Goal: Find specific page/section: Find specific page/section

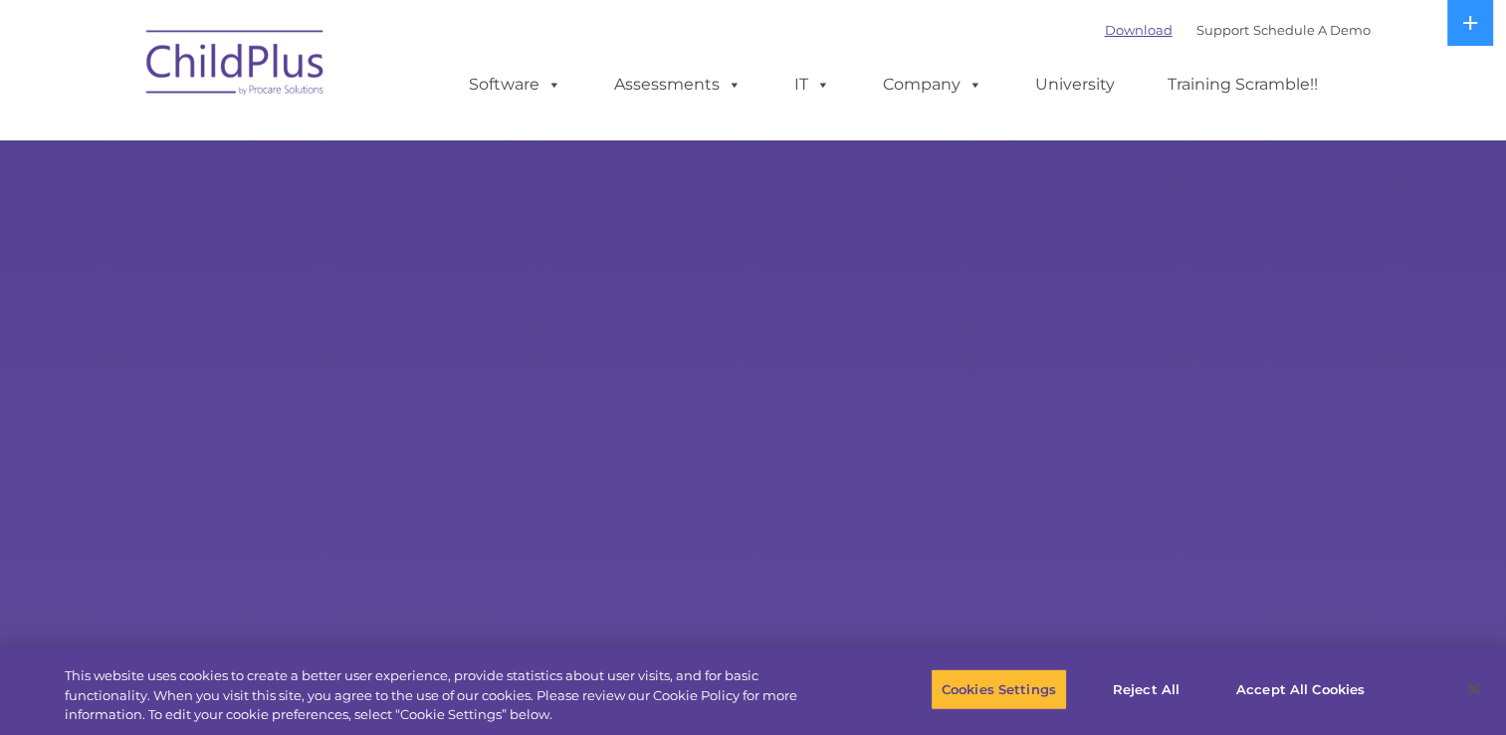
select select "MEDIUM"
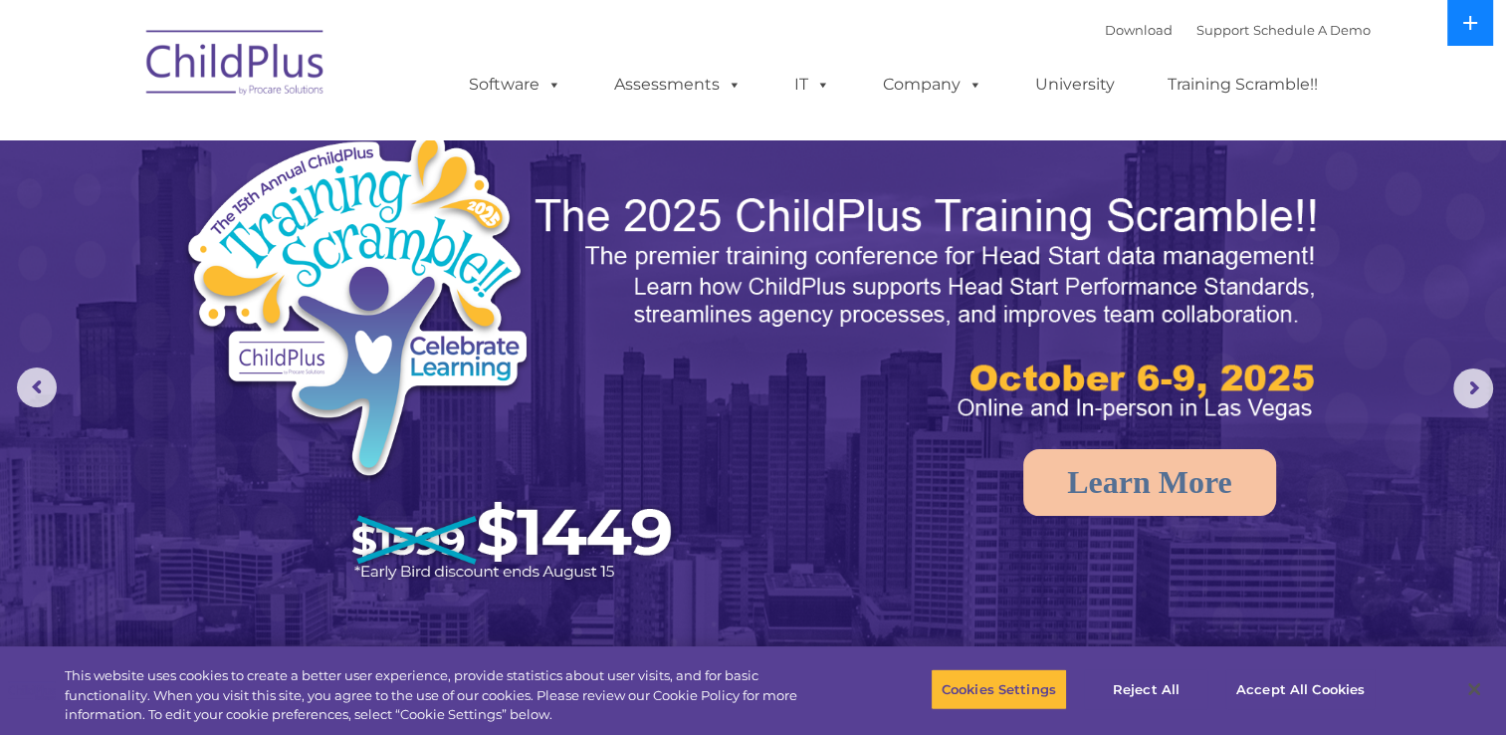
click at [1469, 30] on icon at bounding box center [1470, 23] width 16 height 16
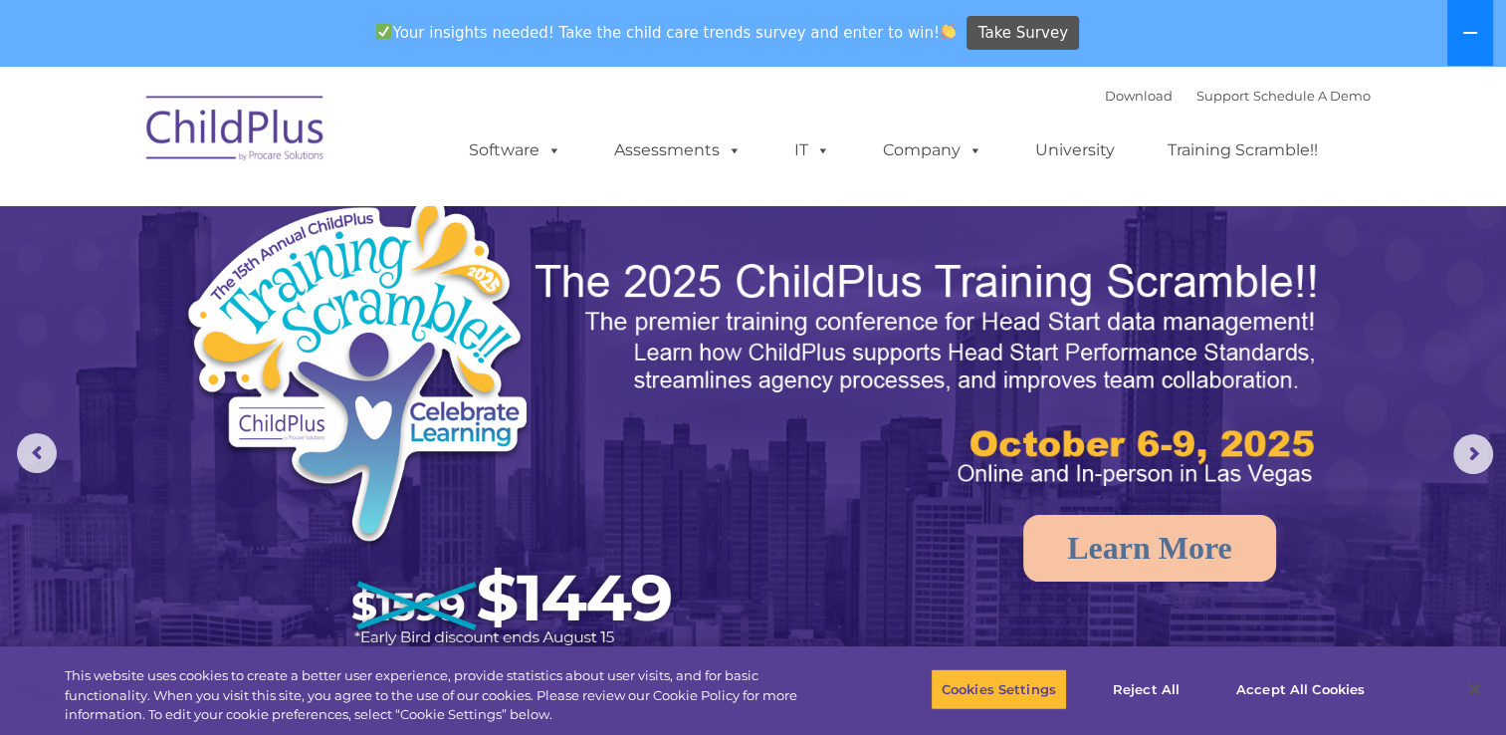
click at [1469, 30] on icon at bounding box center [1470, 33] width 16 height 16
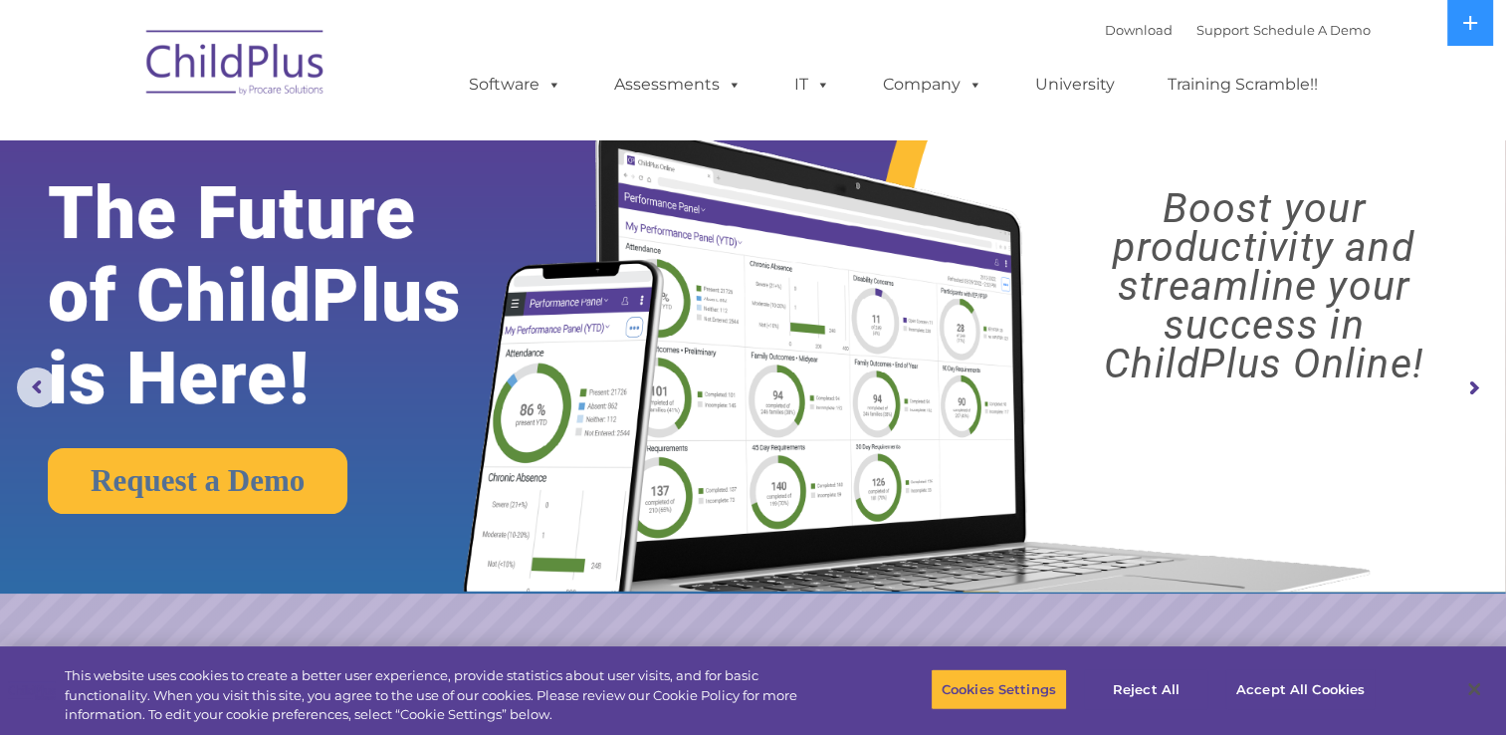
scroll to position [40, 0]
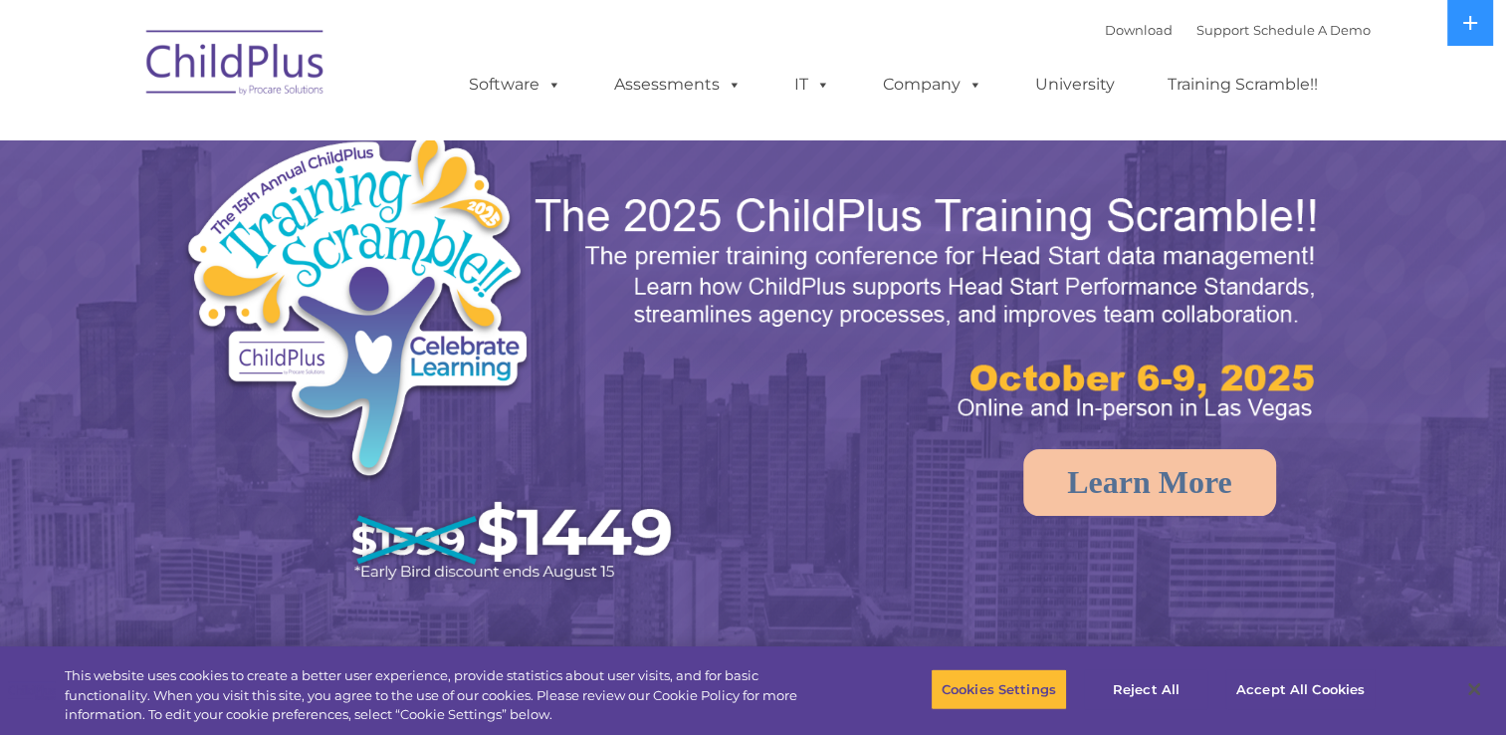
select select "MEDIUM"
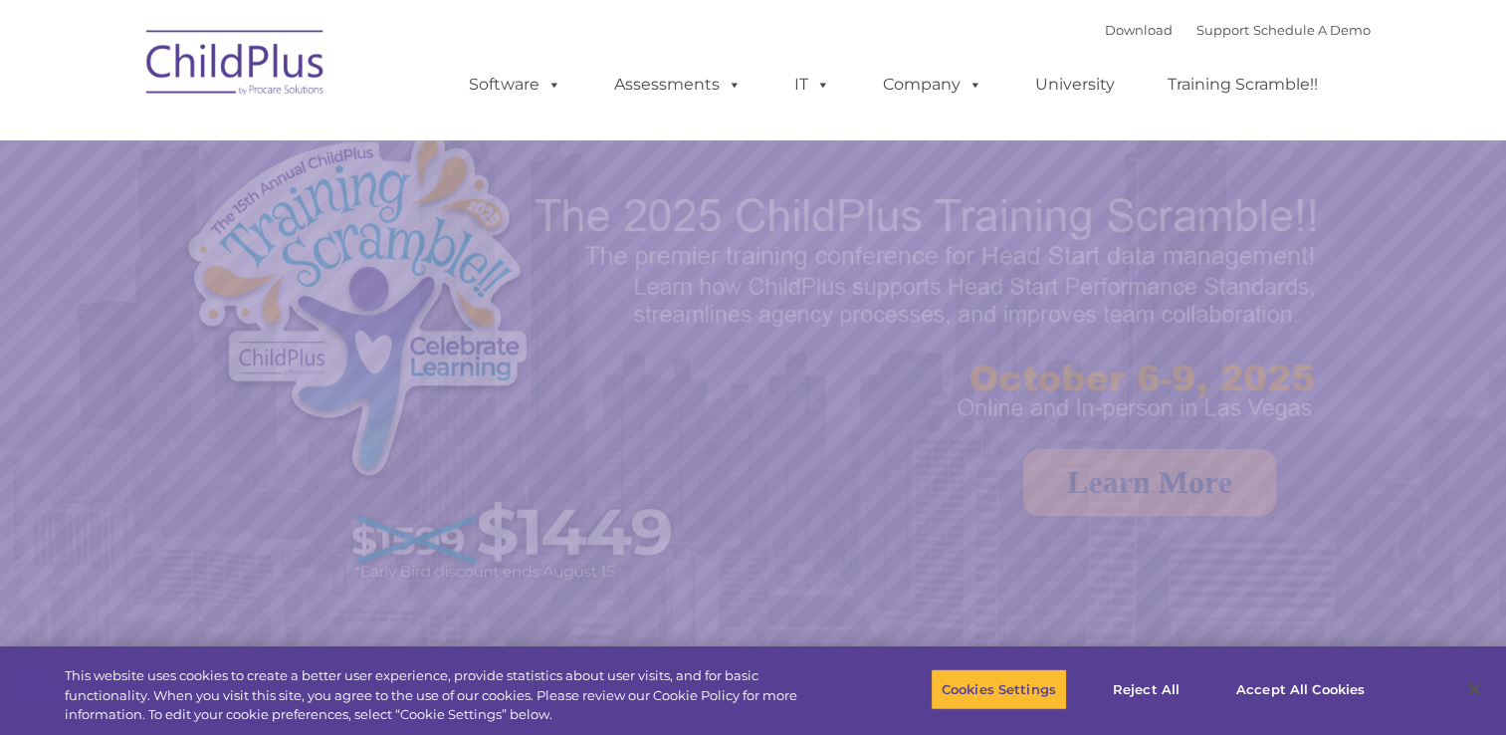
select select "MEDIUM"
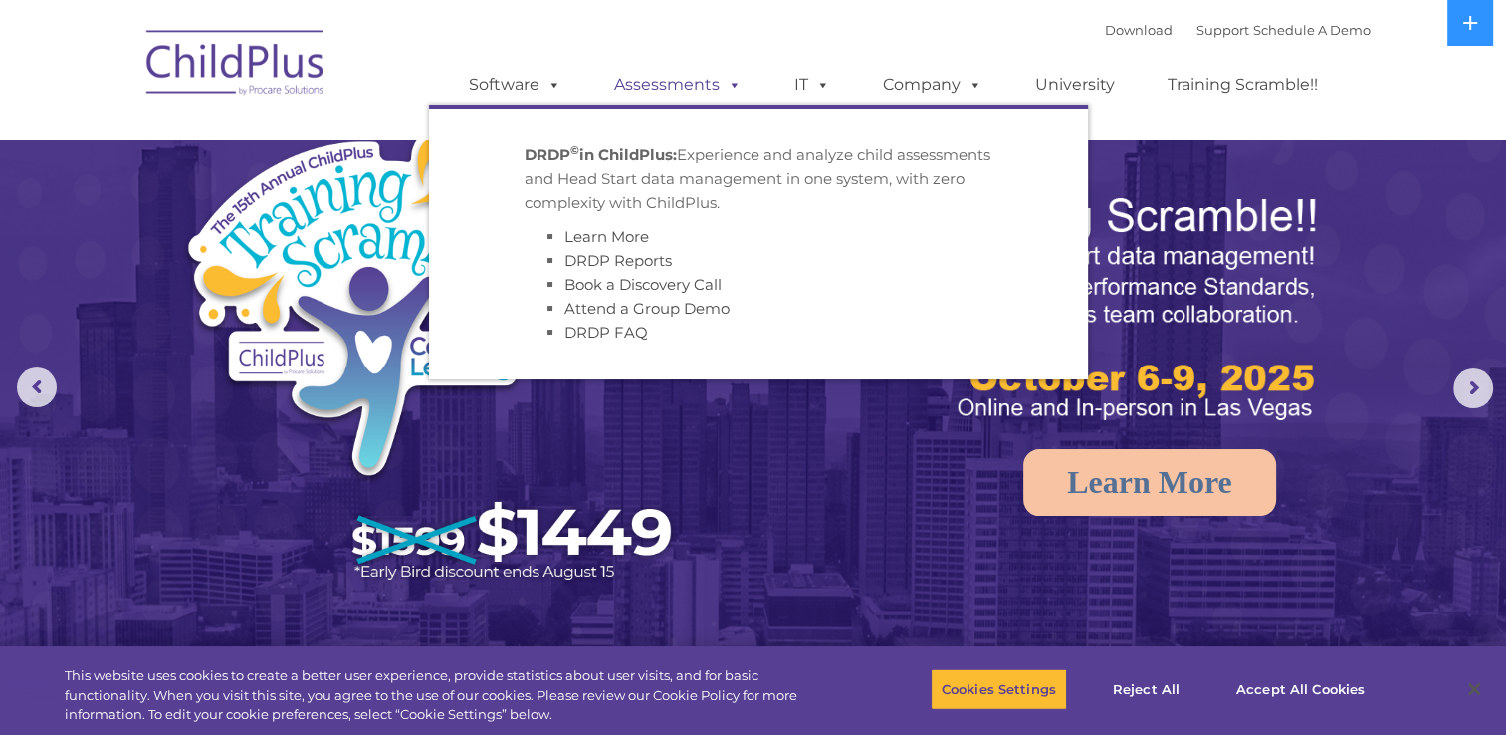
click at [701, 83] on link "Assessments" at bounding box center [677, 85] width 167 height 40
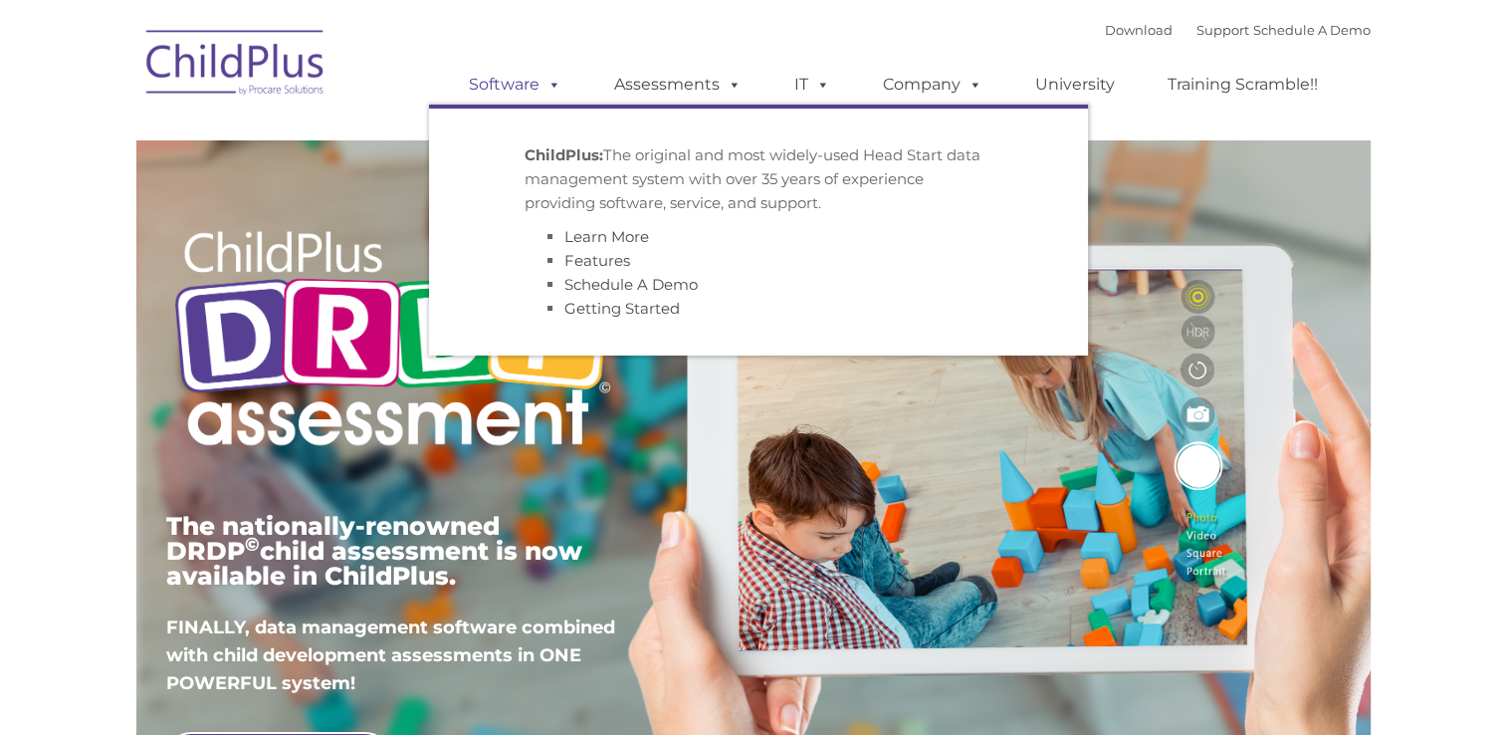
type input ""
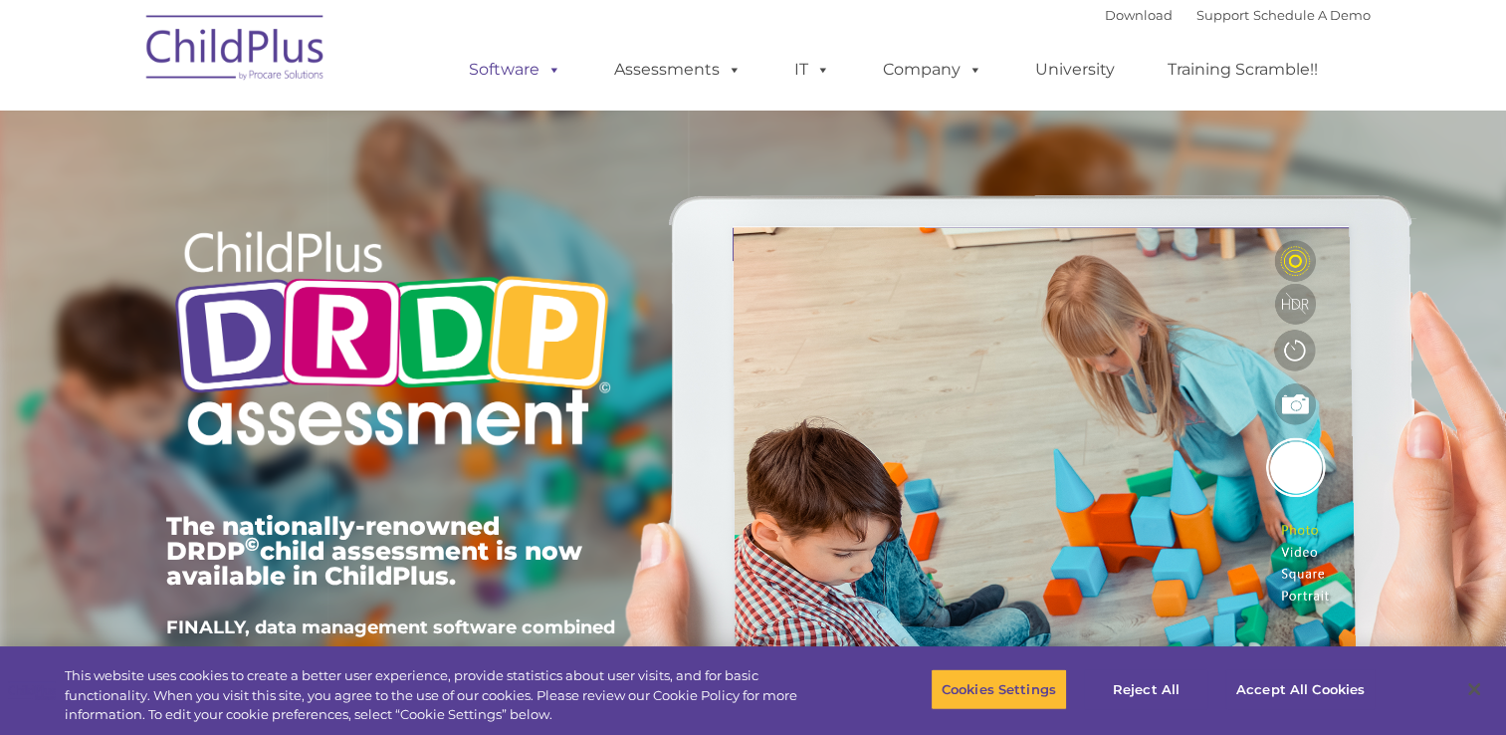
click at [534, 86] on link "Software" at bounding box center [515, 70] width 132 height 40
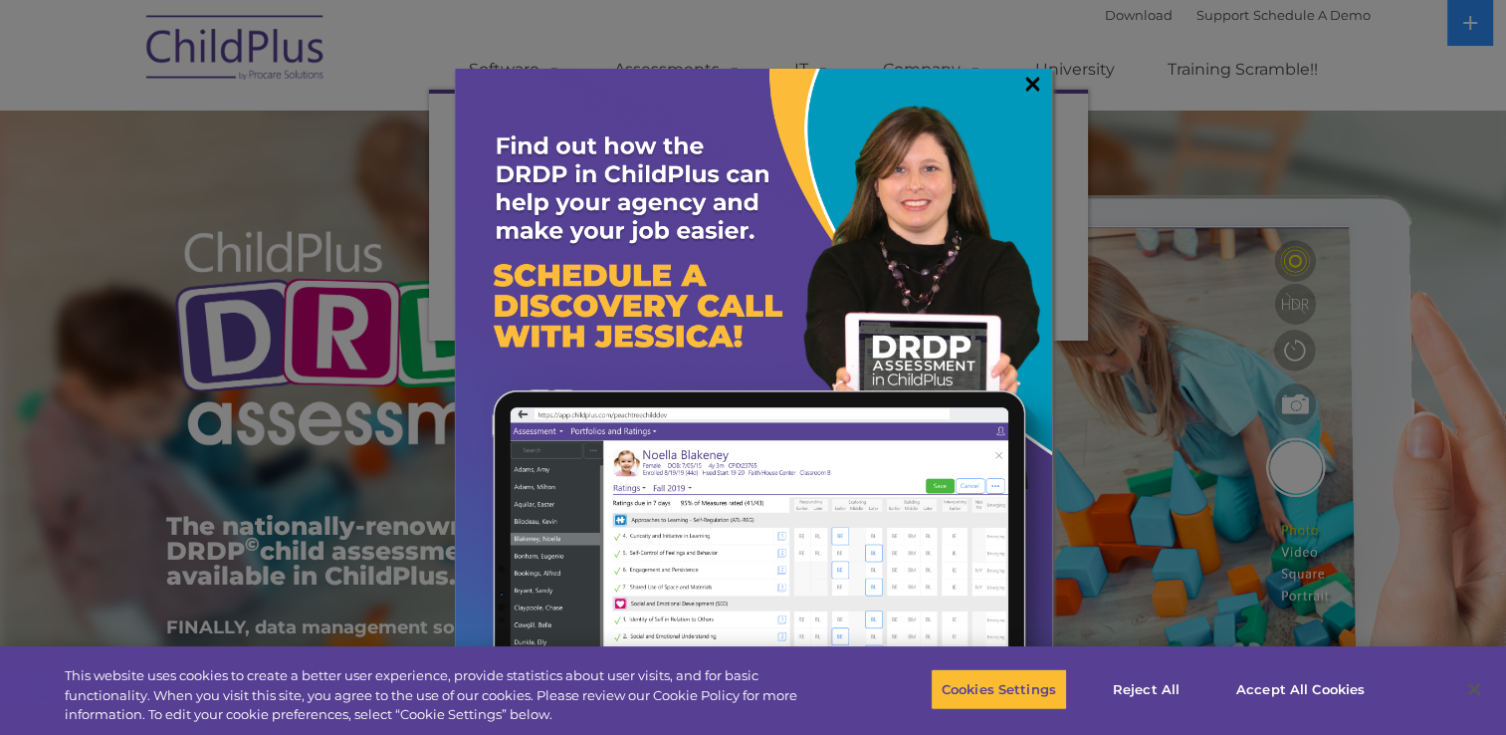
click at [1031, 87] on link "×" at bounding box center [1032, 84] width 23 height 20
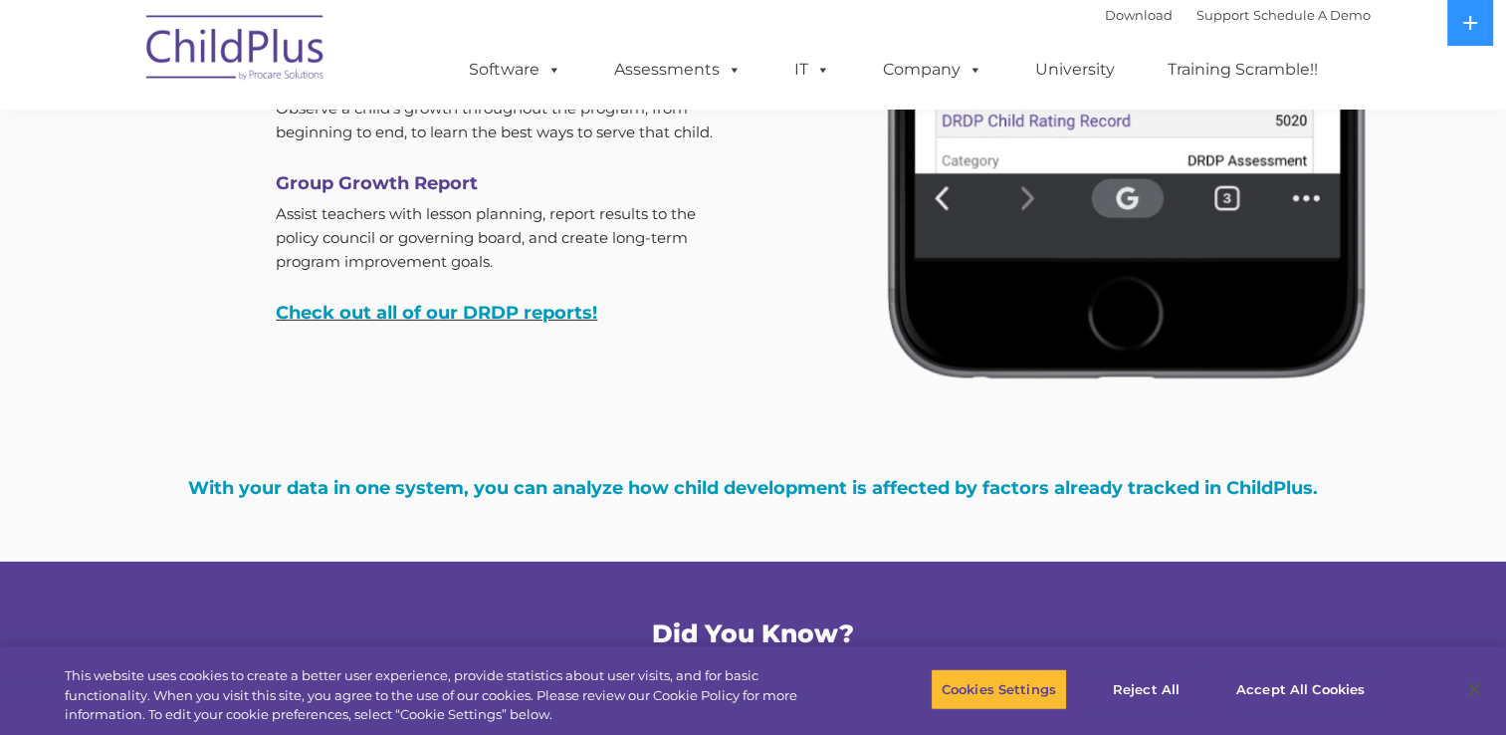
scroll to position [6395, 0]
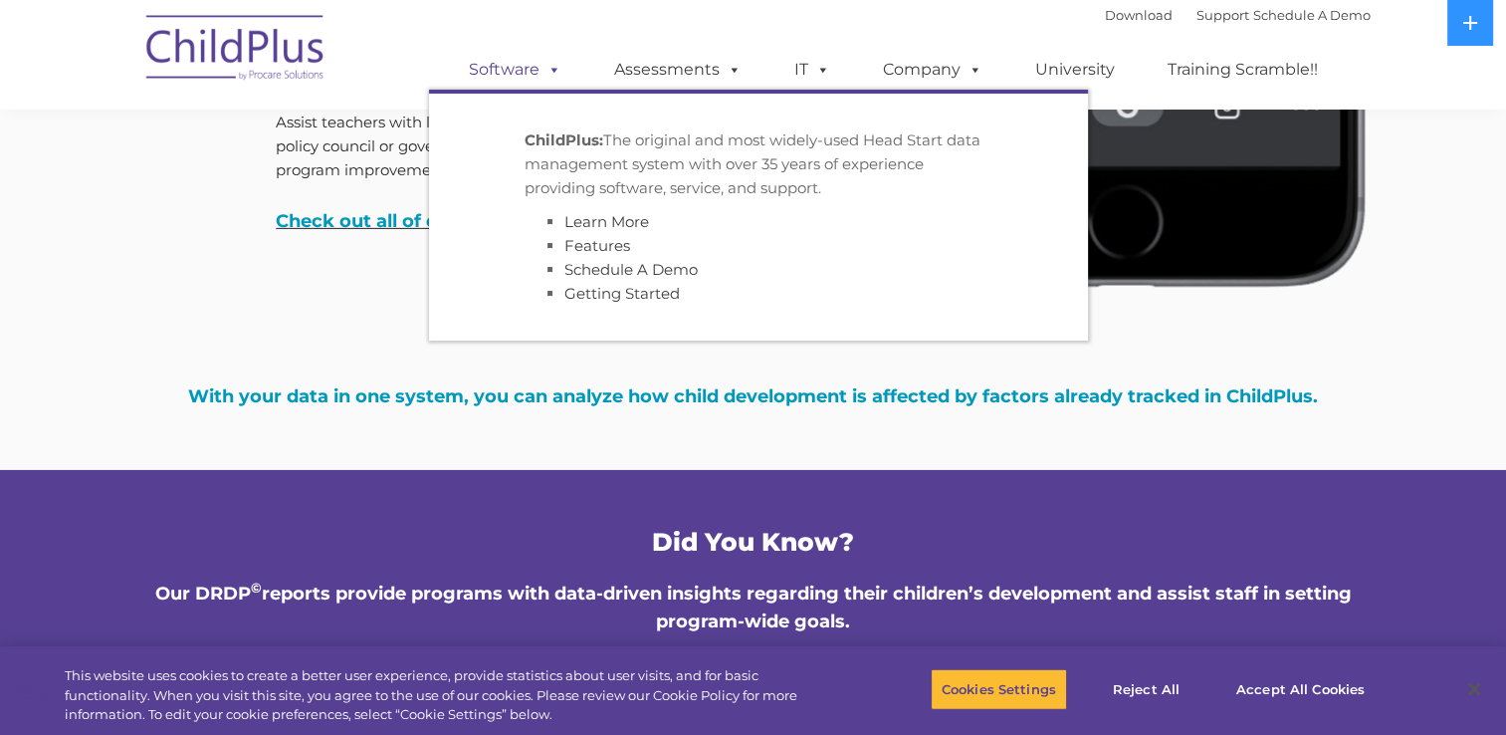
click at [530, 75] on link "Software" at bounding box center [515, 70] width 132 height 40
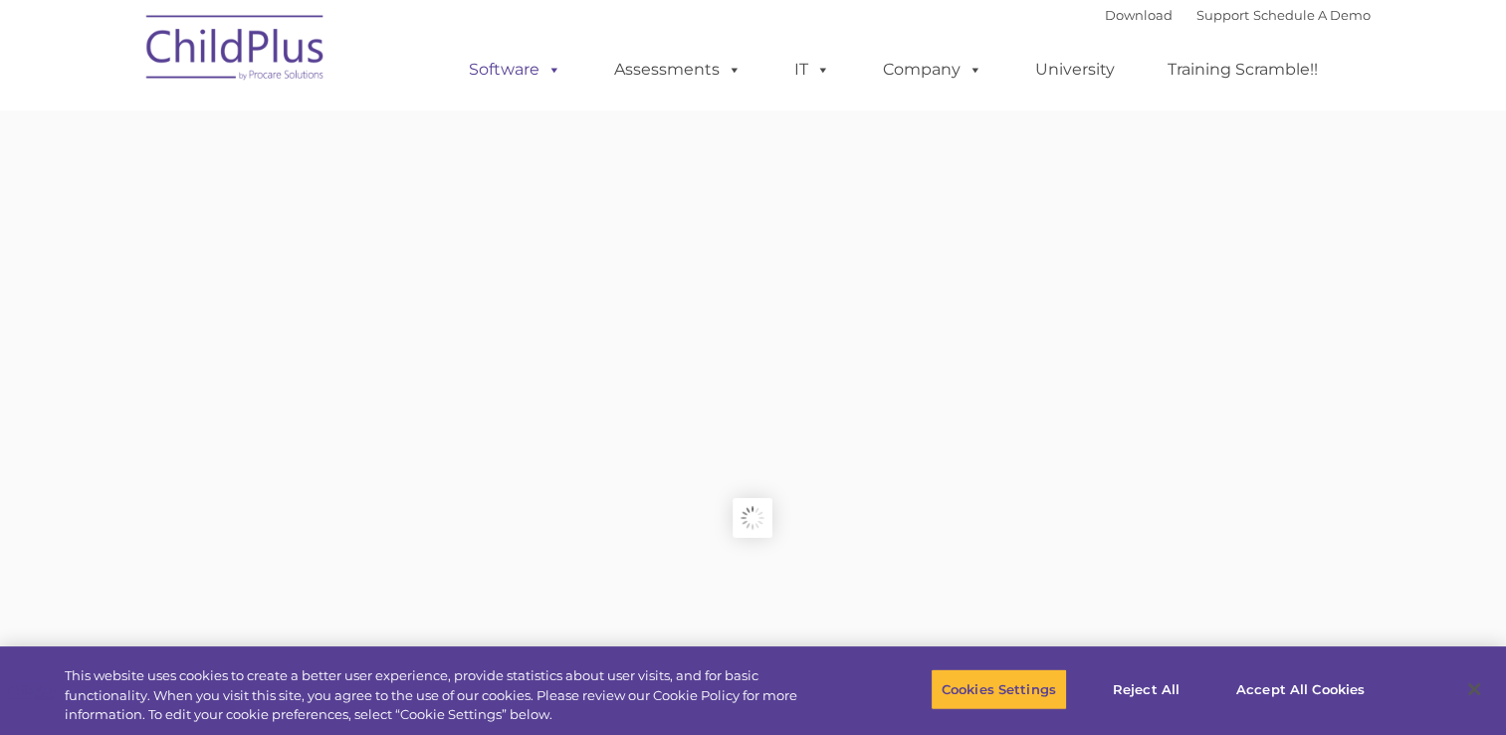
type input ""
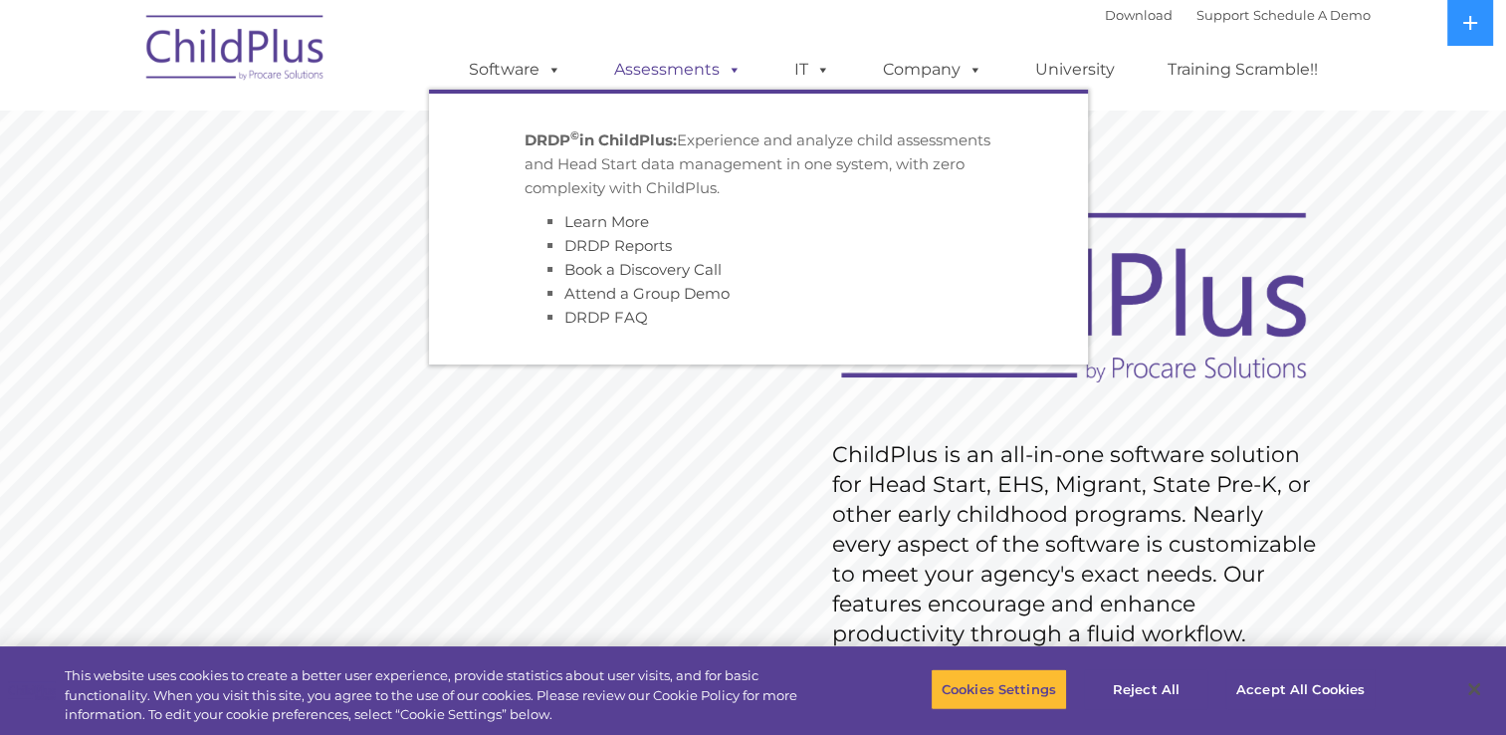
click at [647, 76] on link "Assessments" at bounding box center [677, 70] width 167 height 40
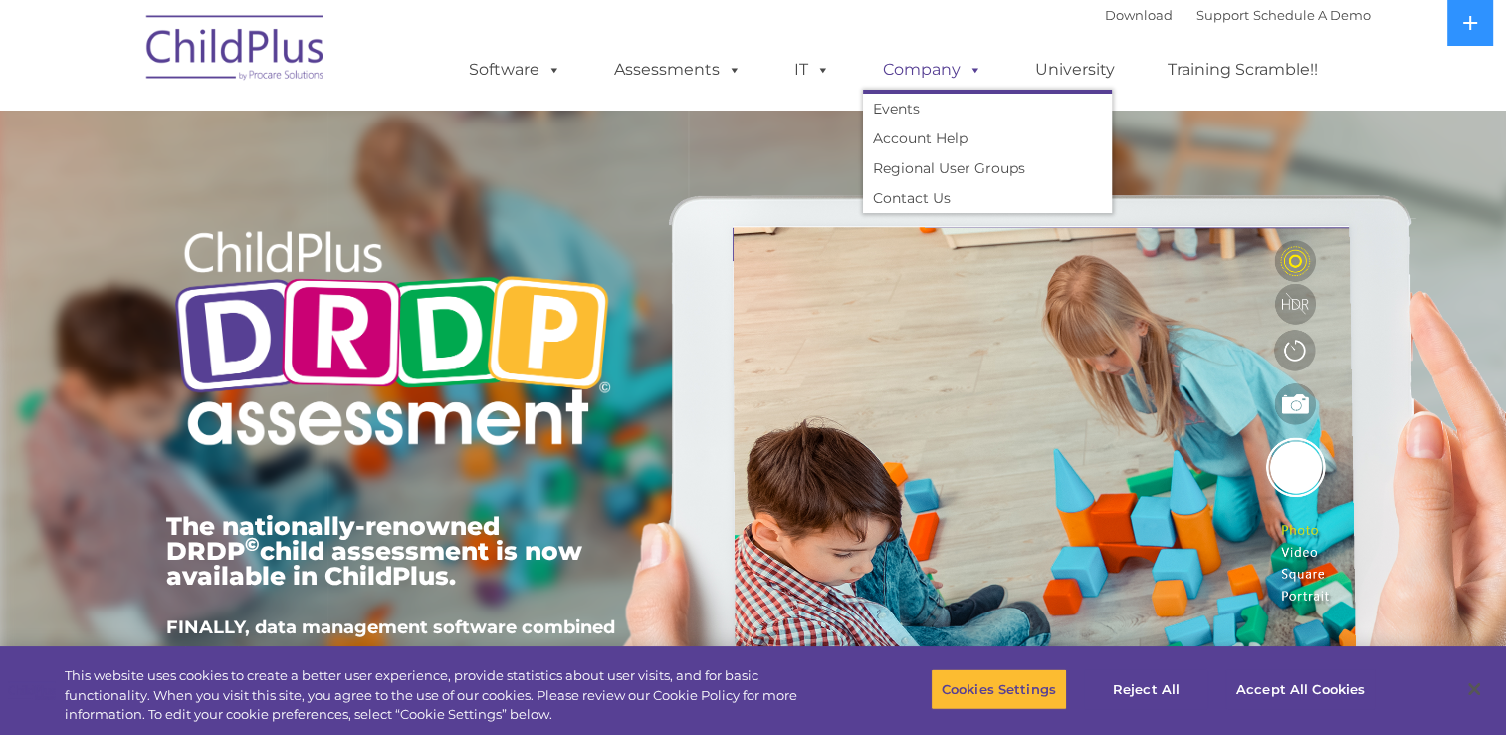
click at [903, 70] on link "Company" at bounding box center [932, 70] width 139 height 40
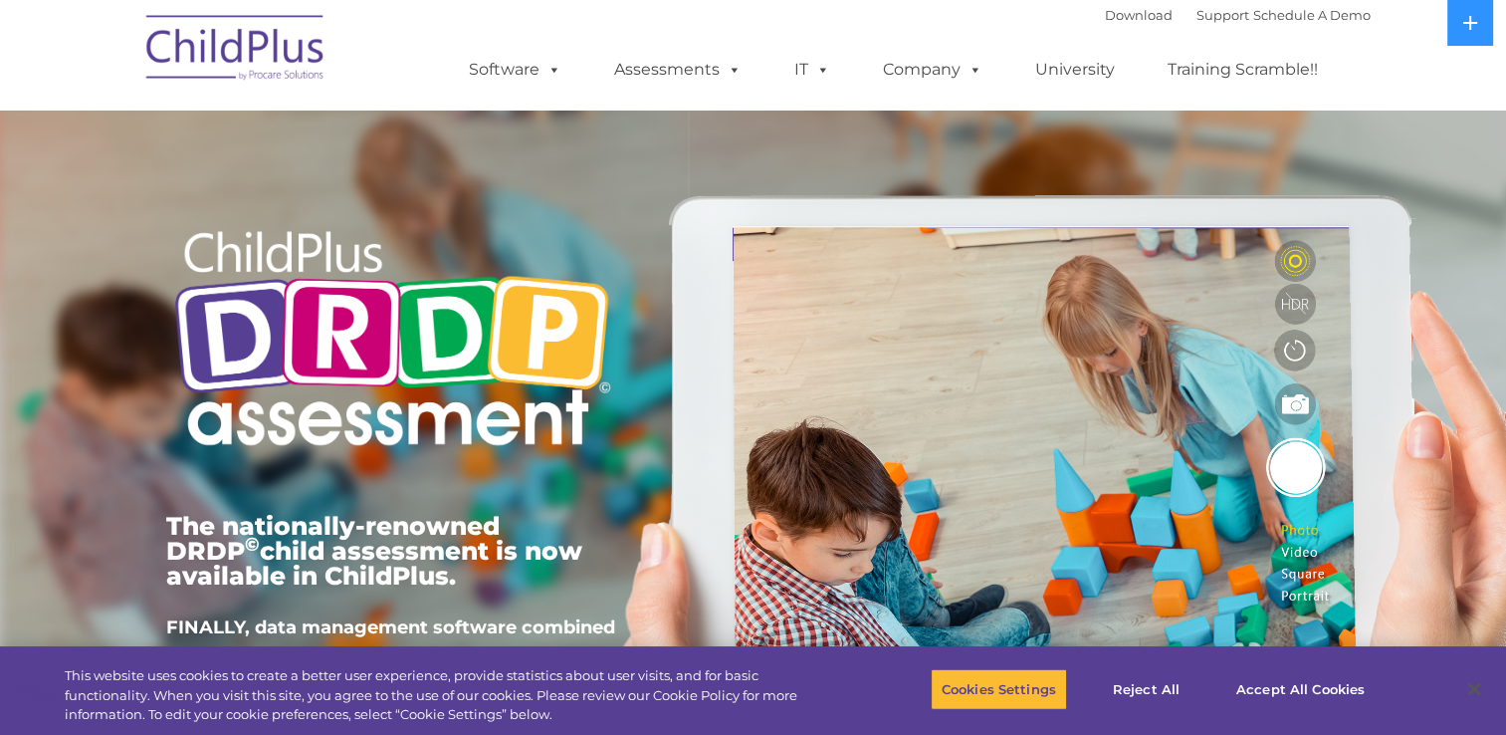
click at [182, 37] on img at bounding box center [235, 51] width 199 height 100
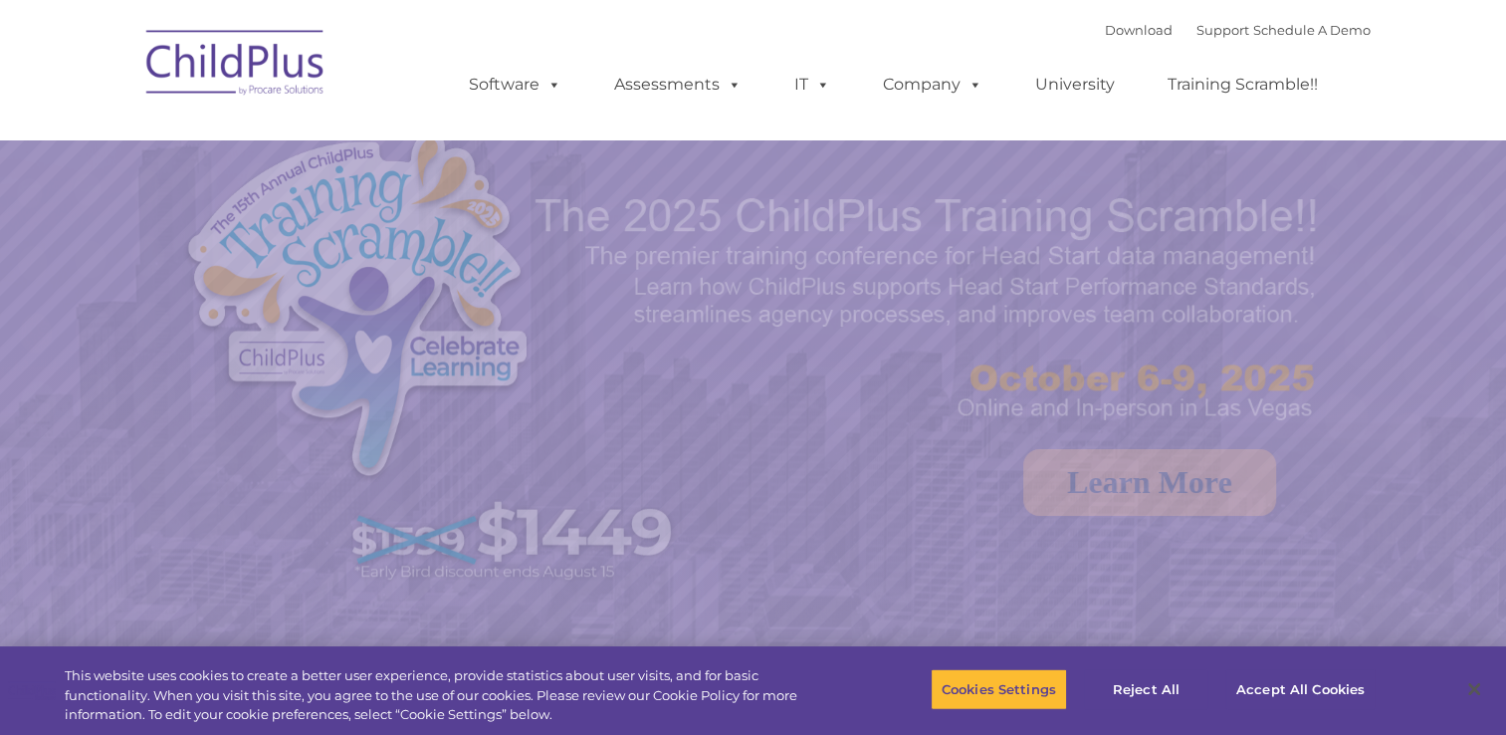
select select "MEDIUM"
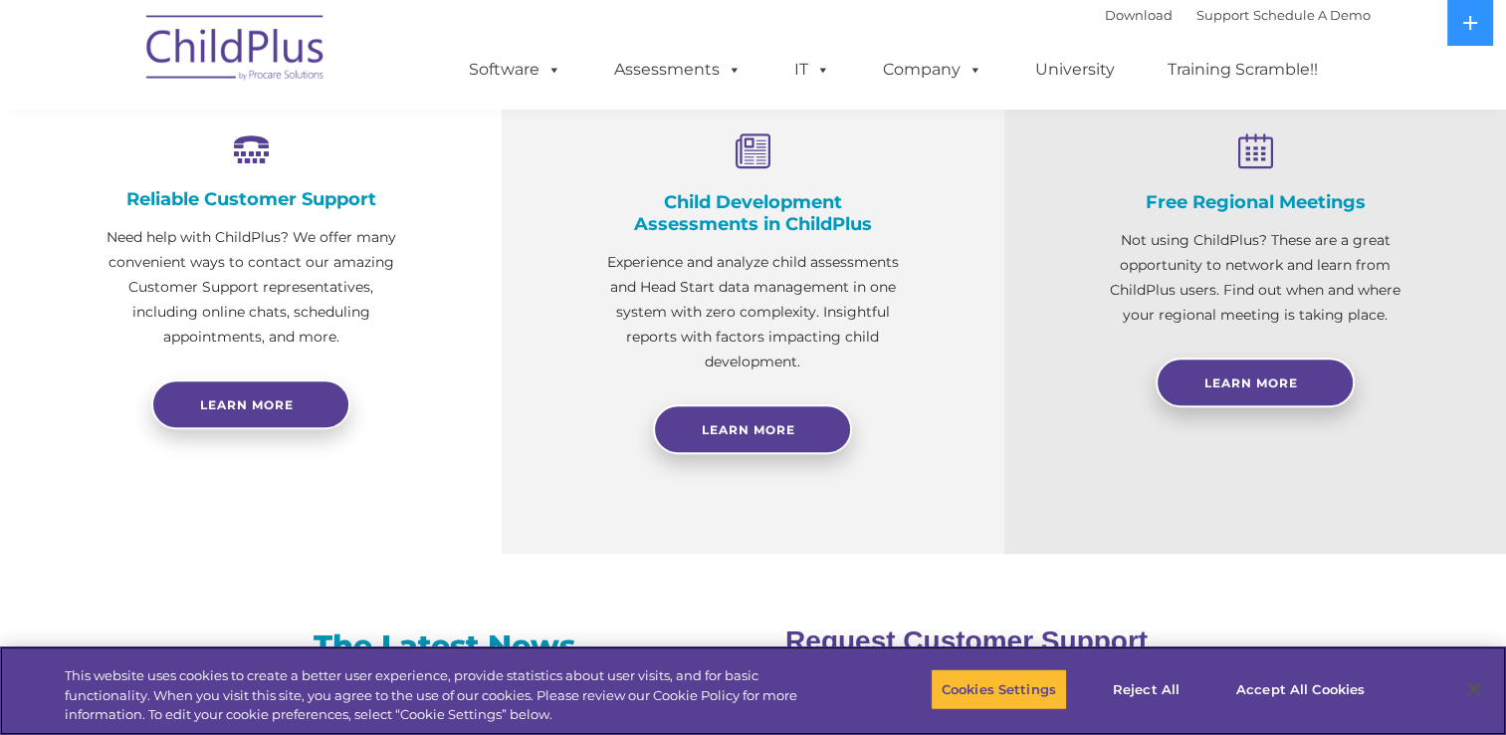
scroll to position [782, 0]
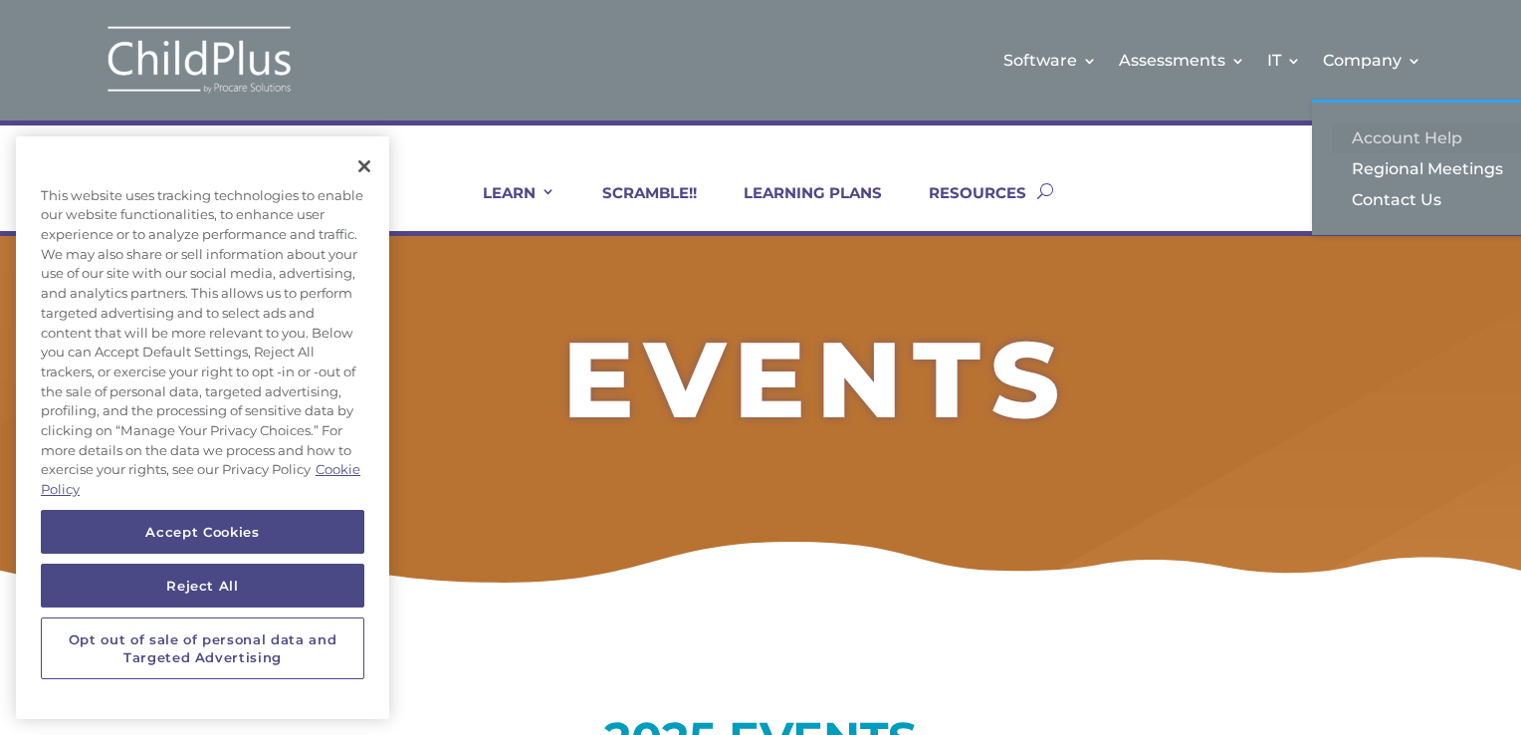
click at [1387, 132] on link "Account Help" at bounding box center [1431, 137] width 199 height 31
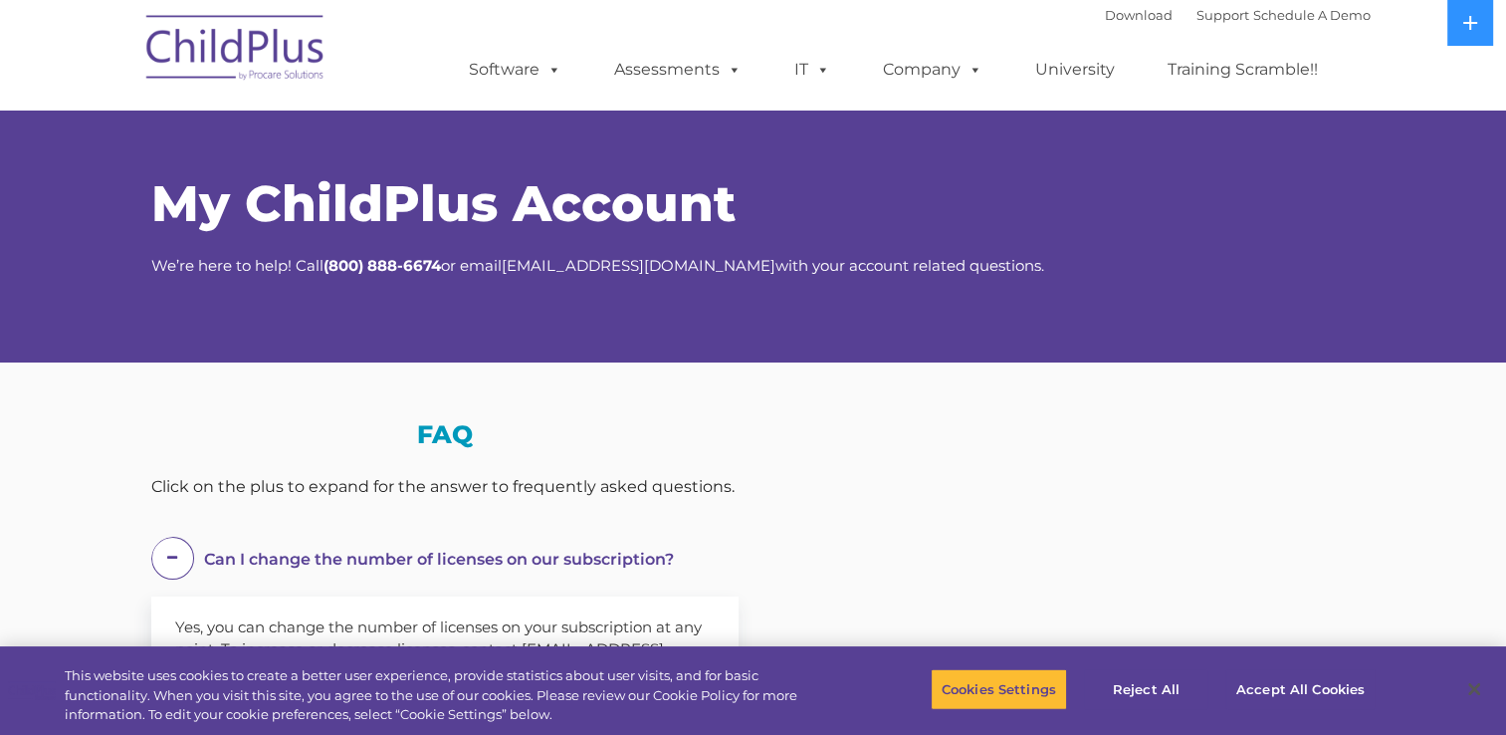
select select "MEDIUM"
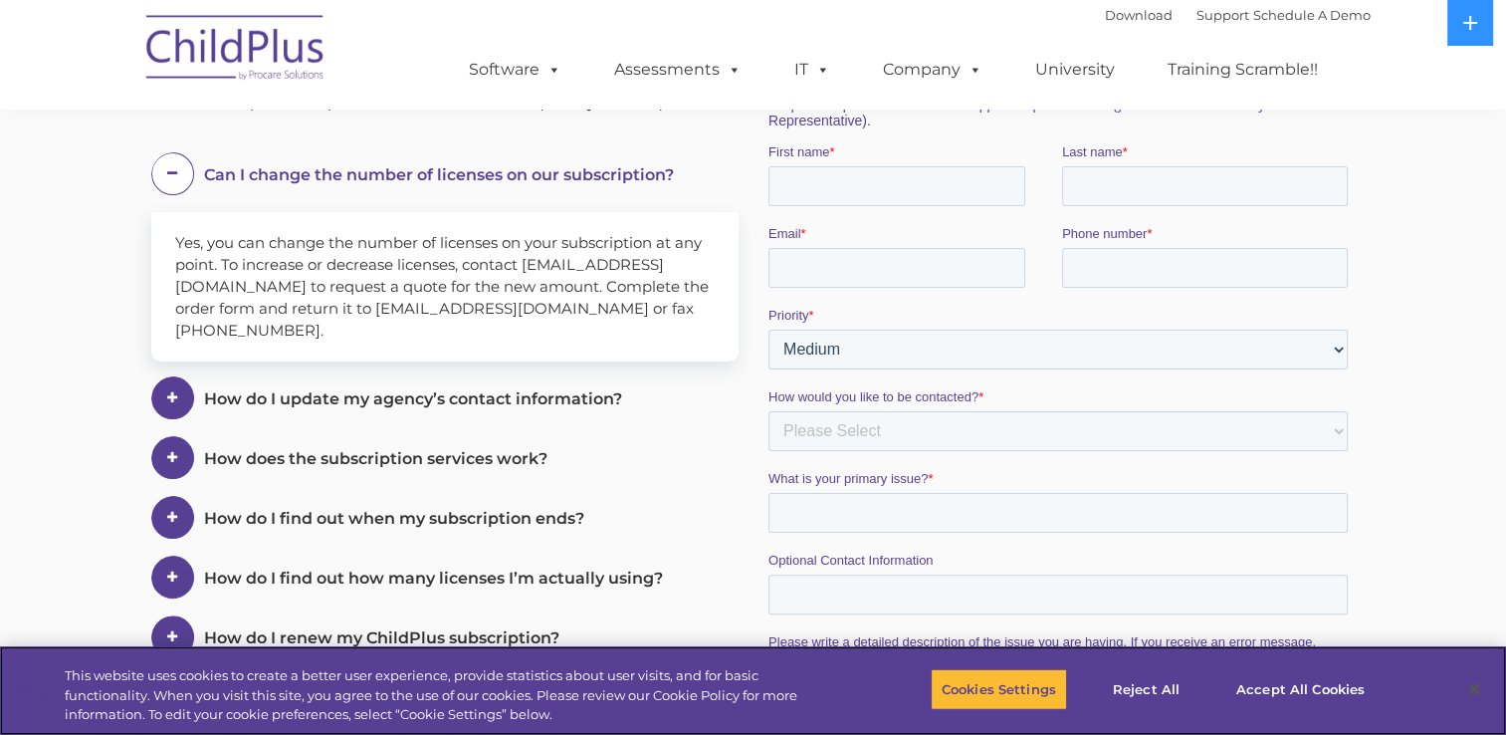
scroll to position [464, 0]
